Goal: Book appointment/travel/reservation

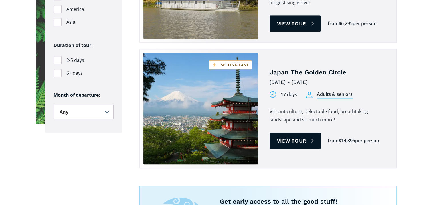
scroll to position [486, 0]
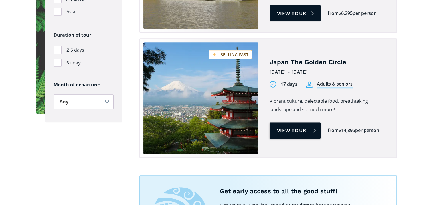
click at [289, 122] on link "View tour" at bounding box center [295, 130] width 51 height 16
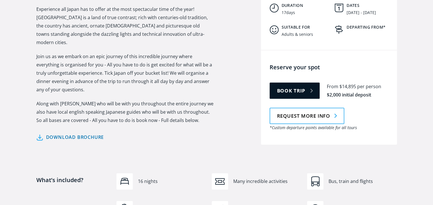
scroll to position [315, 0]
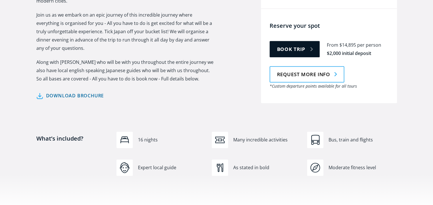
click at [64, 92] on link "Download brochure" at bounding box center [70, 96] width 68 height 8
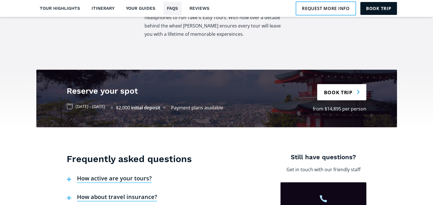
scroll to position [1200, 0]
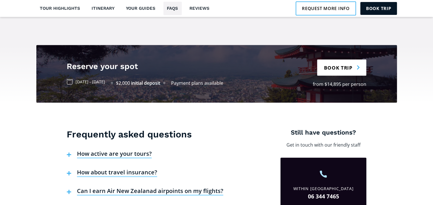
click at [104, 150] on h4 "How active are your tours?" at bounding box center [114, 154] width 75 height 9
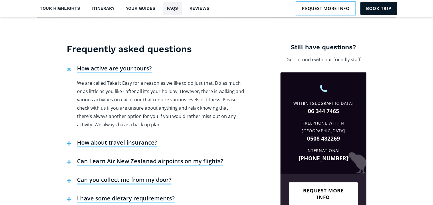
scroll to position [1286, 0]
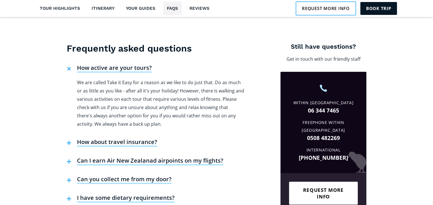
click at [123, 138] on h4 "How about travel insurance?" at bounding box center [117, 142] width 80 height 9
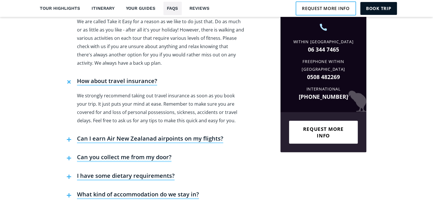
scroll to position [1372, 0]
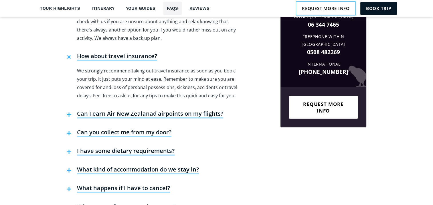
click at [134, 110] on h4 "Can I earn Air New Zealanad airpoints on my flights?" at bounding box center [150, 114] width 146 height 9
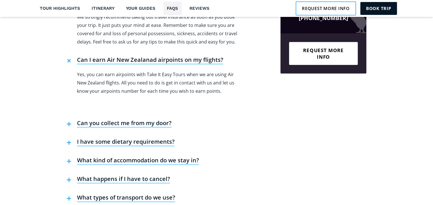
scroll to position [1429, 0]
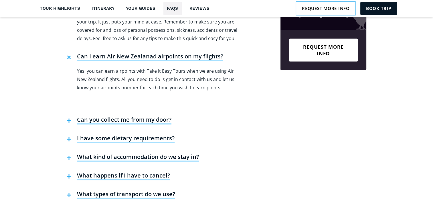
click at [114, 116] on h4 "Can you collect me from my door?" at bounding box center [124, 120] width 94 height 9
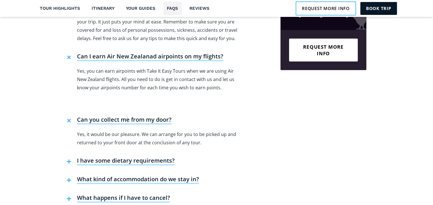
scroll to position [1458, 0]
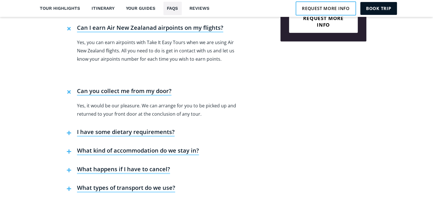
click at [123, 128] on h4 "I have some dietary requirements?" at bounding box center [126, 132] width 98 height 9
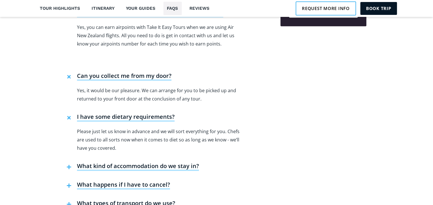
scroll to position [1486, 0]
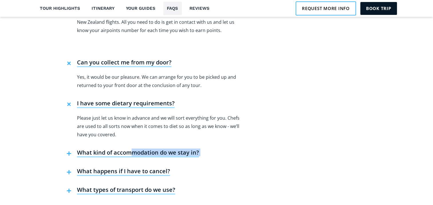
click at [132, 145] on div "What kind of accommodation do we stay in? Having a good night's rest after a da…" at bounding box center [155, 154] width 177 height 19
drag, startPoint x: 132, startPoint y: 129, endPoint x: 108, endPoint y: 125, distance: 25.3
click at [108, 149] on h4 "What kind of accommodation do we stay in?" at bounding box center [138, 153] width 122 height 9
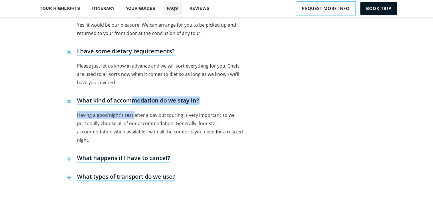
scroll to position [1572, 0]
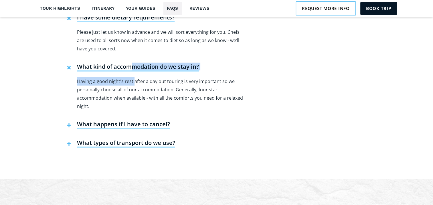
click at [112, 120] on h4 "What happens if I have to cancel?" at bounding box center [123, 124] width 93 height 9
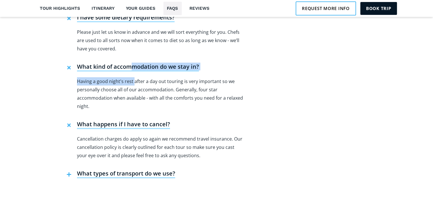
click at [109, 170] on h4 "What types of transport do we use?" at bounding box center [126, 174] width 98 height 9
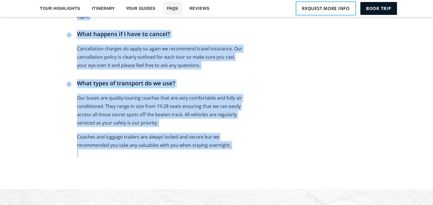
scroll to position [1740, 0]
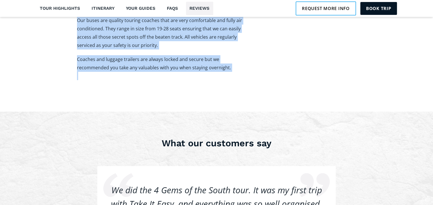
drag, startPoint x: 72, startPoint y: 68, endPoint x: 280, endPoint y: 42, distance: 209.1
copy div "requently asked questions How active are your tours? We are called Take it Easy…"
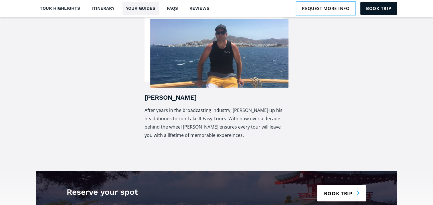
scroll to position [1139, 0]
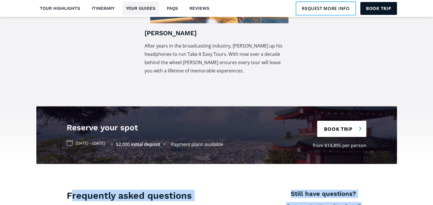
click at [338, 121] on link "Book trip" at bounding box center [341, 129] width 49 height 16
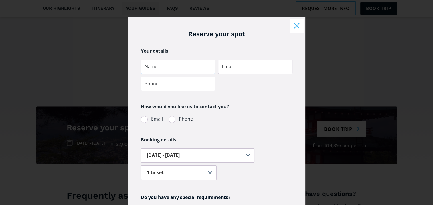
click at [168, 69] on input "Tour booking" at bounding box center [178, 67] width 74 height 14
type input "[PERSON_NAME]"
type input "[EMAIL_ADDRESS][DOMAIN_NAME]"
type input "021963190"
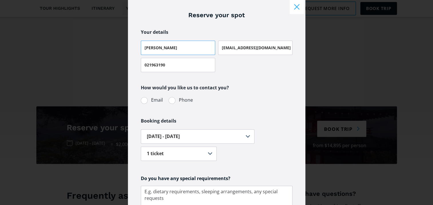
scroll to position [29, 0]
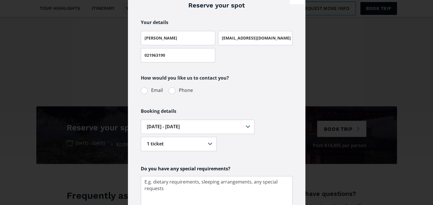
click at [141, 91] on div "Tour booking" at bounding box center [144, 90] width 7 height 7
click at [147, 91] on input "Email" at bounding box center [149, 90] width 4 height 4
radio input "true"
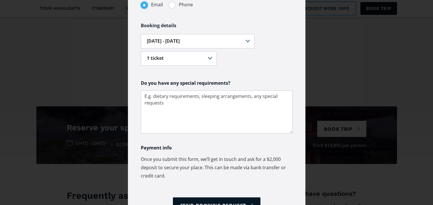
scroll to position [114, 0]
drag, startPoint x: 142, startPoint y: 95, endPoint x: 172, endPoint y: 103, distance: 30.5
click at [172, 103] on textarea "Tour booking" at bounding box center [217, 111] width 152 height 43
drag, startPoint x: 172, startPoint y: 103, endPoint x: 147, endPoint y: 98, distance: 25.6
click at [147, 98] on textarea "Tour booking" at bounding box center [217, 111] width 152 height 43
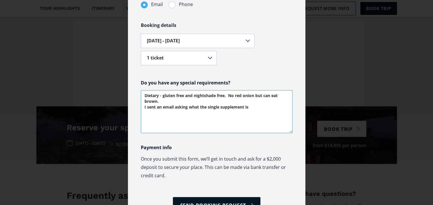
click at [197, 106] on textarea "Dietary - gluten free and nightshade free. No red onion but can eat brown. I se…" at bounding box center [217, 111] width 152 height 43
click at [266, 106] on textarea "Dietary - gluten free and nightshade free. No red onion but can eat brown. I se…" at bounding box center [217, 111] width 152 height 43
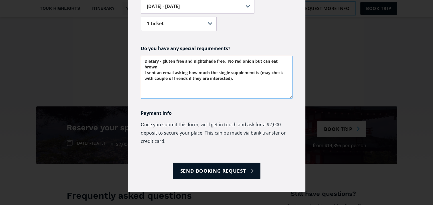
scroll to position [153, 0]
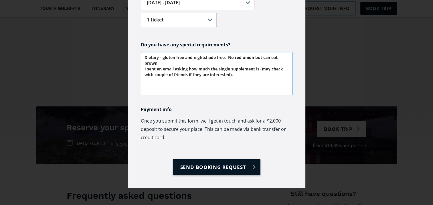
type textarea "Dietary - gluten free and nightshade free. No red onion but can eat brown. I se…"
click at [208, 166] on input "Send booking request" at bounding box center [217, 167] width 88 height 16
type input "Please wait..."
